Goal: Find specific page/section: Find specific page/section

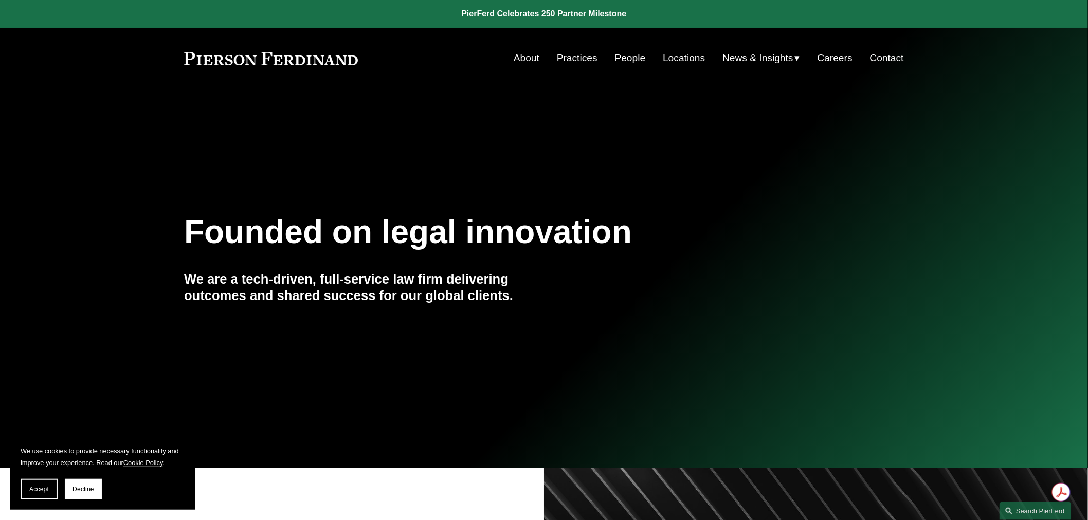
click at [620, 58] on link "People" at bounding box center [630, 58] width 31 height 20
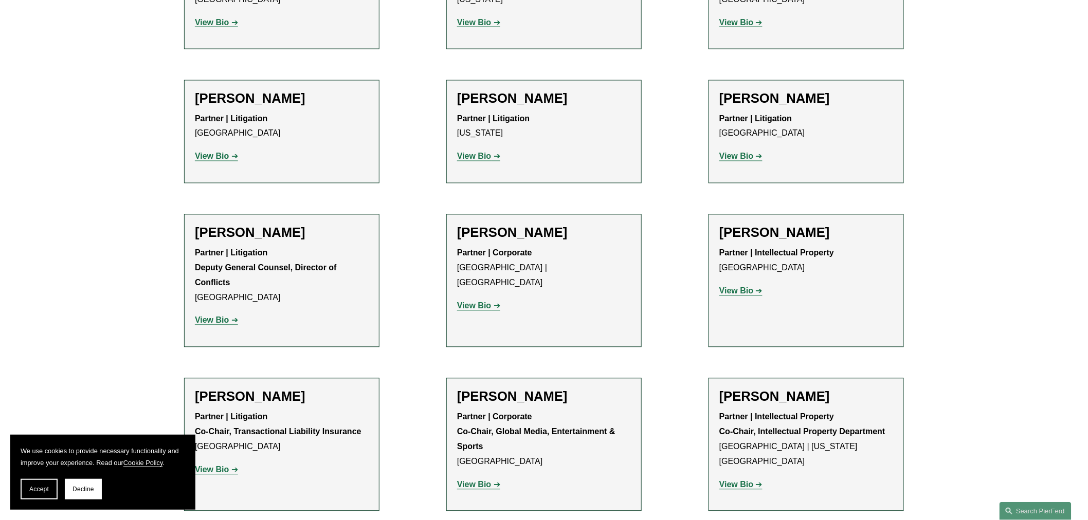
scroll to position [10591, 0]
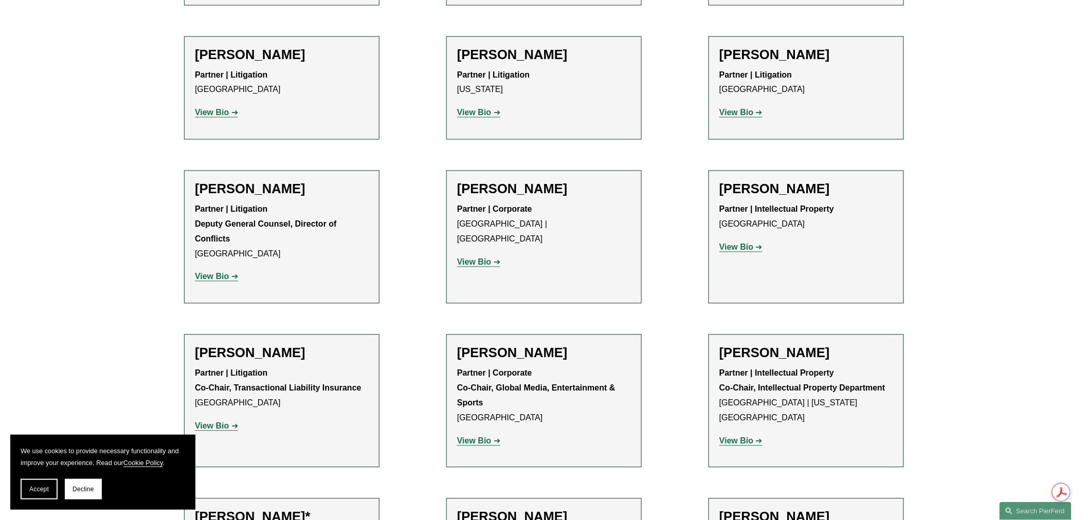
drag, startPoint x: 195, startPoint y: 254, endPoint x: 330, endPoint y: 251, distance: 134.2
copy strong "Chief Information Security Officer"
